Goal: Check status

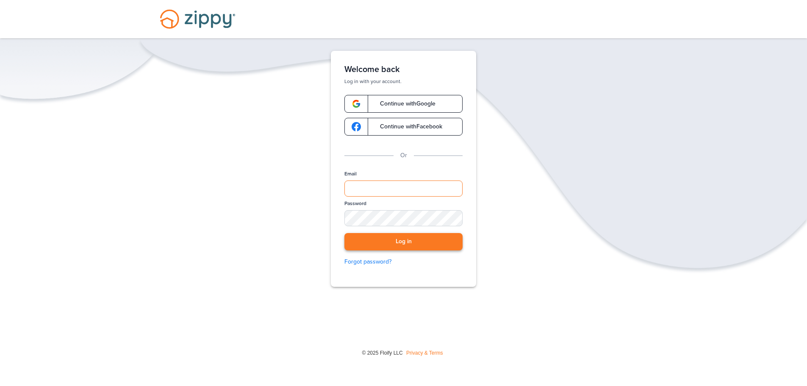
type input "**********"
click at [408, 244] on button "Log in" at bounding box center [403, 241] width 118 height 17
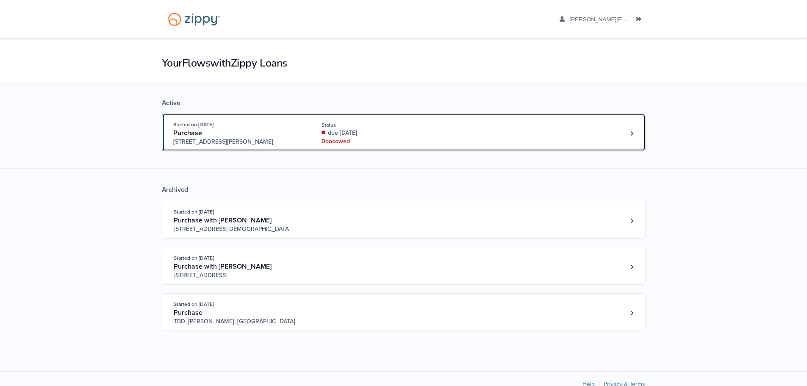
click at [521, 143] on div "Started on [DATE] Purchase [STREET_ADDRESS][PERSON_NAME] Status due [DATE] 0 do…" at bounding box center [399, 133] width 453 height 26
